Goal: Task Accomplishment & Management: Manage account settings

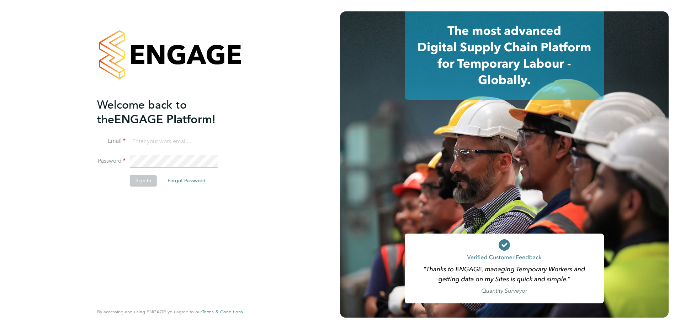
type input "[PERSON_NAME][EMAIL_ADDRESS][PERSON_NAME][DOMAIN_NAME]"
click at [144, 181] on button "Sign In" at bounding box center [143, 180] width 27 height 11
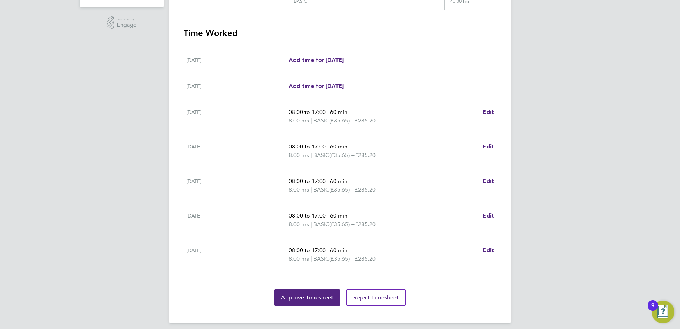
scroll to position [191, 0]
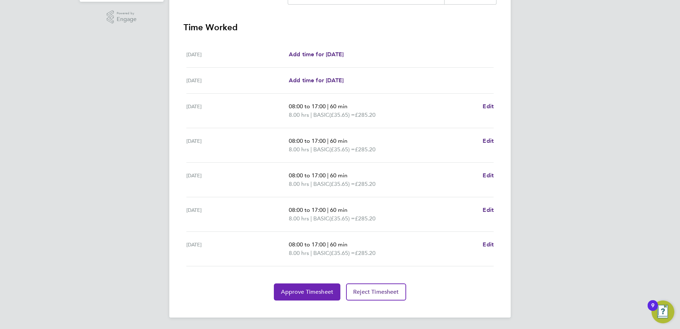
click at [314, 293] on span "Approve Timesheet" at bounding box center [307, 291] width 52 height 7
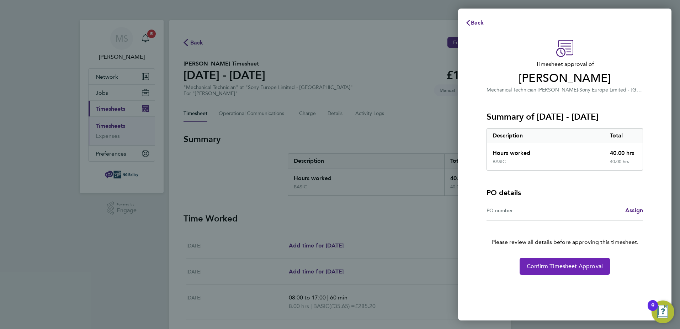
click at [564, 268] on span "Confirm Timesheet Approval" at bounding box center [565, 265] width 76 height 7
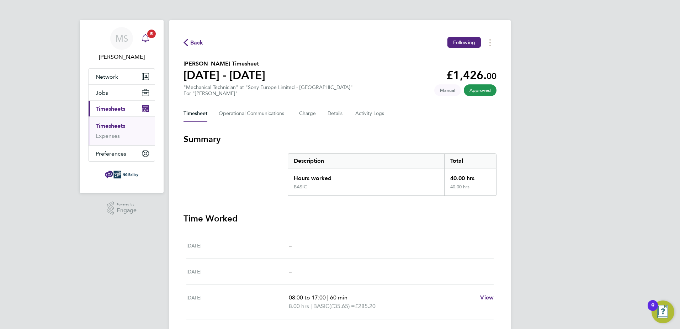
click at [151, 33] on span "5" at bounding box center [151, 34] width 9 height 9
